Goal: Transaction & Acquisition: Purchase product/service

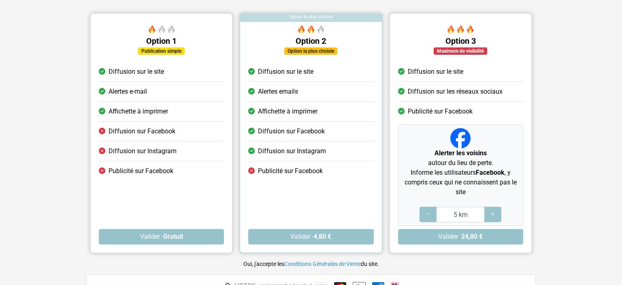
scroll to position [77, 0]
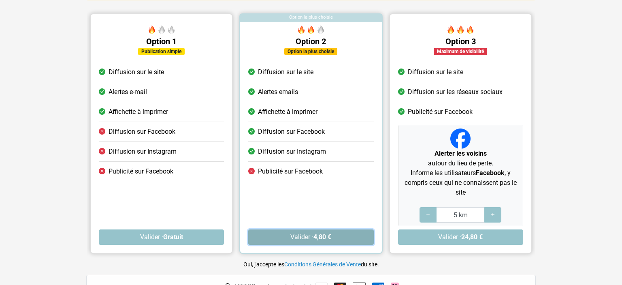
click at [309, 237] on button "Valider · 4,80 €" at bounding box center [310, 236] width 125 height 15
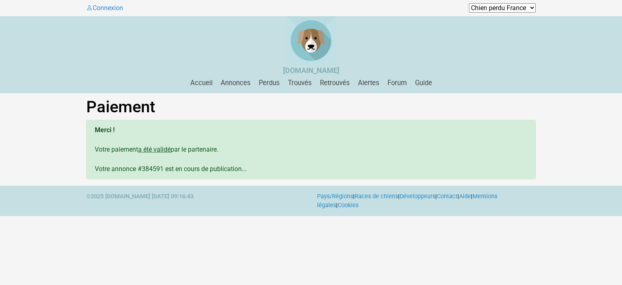
click at [469, 3] on select "Chien perdu [GEOGRAPHIC_DATA] Chien perdu Andorre Chien perdu [GEOGRAPHIC_DATA]…" at bounding box center [502, 7] width 67 height 9
click at [435, 49] on div at bounding box center [311, 40] width 622 height 49
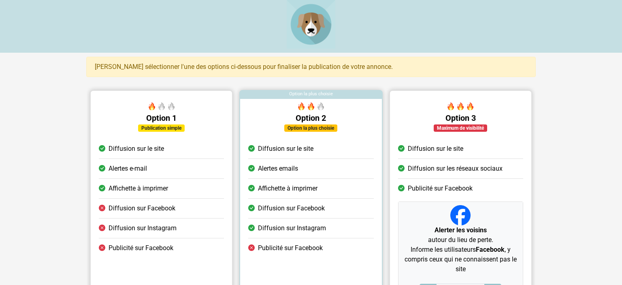
click at [305, 30] on img at bounding box center [311, 24] width 49 height 49
